Goal: Register for event/course

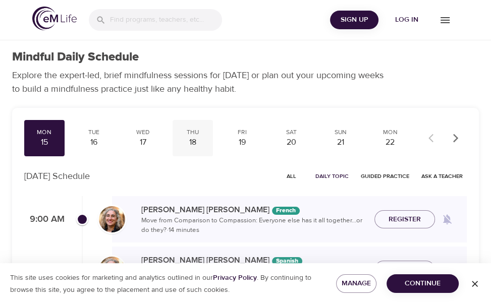
click at [94, 139] on div "16" at bounding box center [94, 143] width 32 height 12
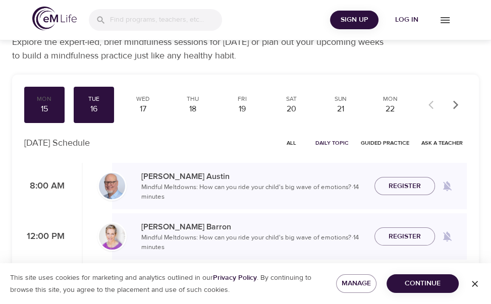
scroll to position [23, 0]
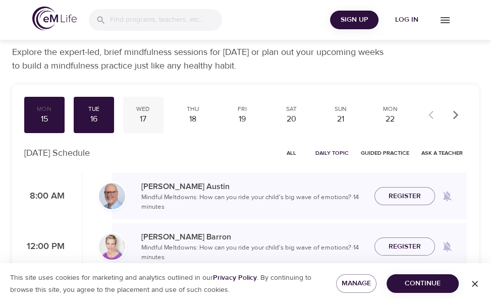
click at [141, 118] on div "17" at bounding box center [143, 120] width 32 height 12
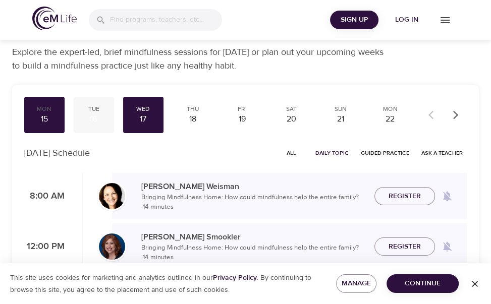
click at [93, 115] on div "16" at bounding box center [94, 120] width 32 height 12
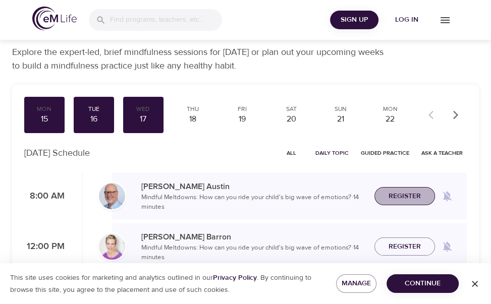
click at [406, 201] on span "Register" at bounding box center [404, 196] width 32 height 13
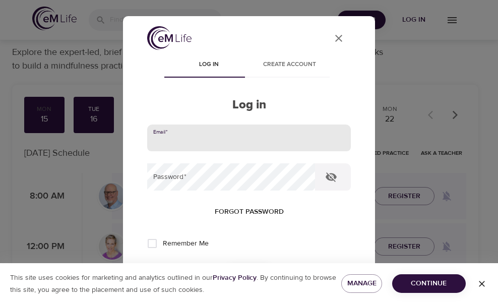
click at [179, 131] on input "email" at bounding box center [249, 138] width 204 height 27
type input "[PERSON_NAME][EMAIL_ADDRESS][PERSON_NAME][DOMAIN_NAME]"
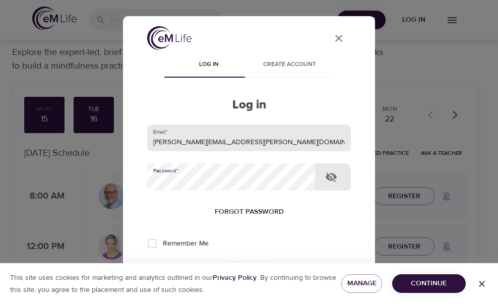
click at [225, 266] on button "Log in" at bounding box center [249, 276] width 49 height 21
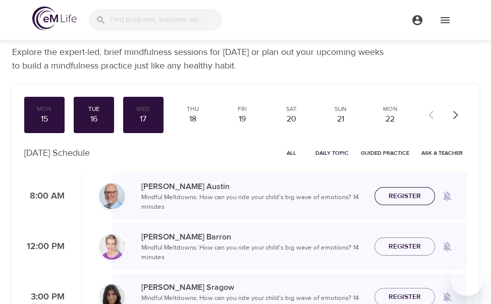
checkbox input "true"
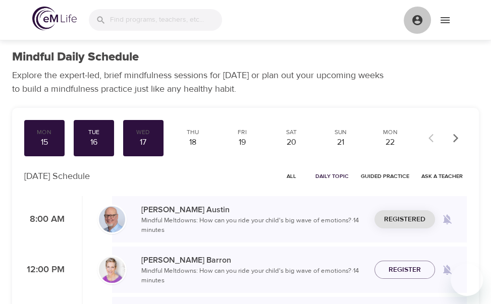
click at [418, 22] on icon "menu" at bounding box center [417, 20] width 12 height 12
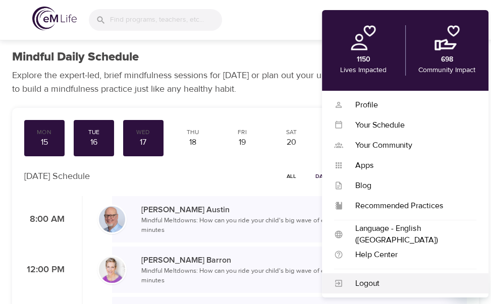
click at [353, 281] on div "Logout" at bounding box center [409, 284] width 133 height 12
